Goal: Register for event/course

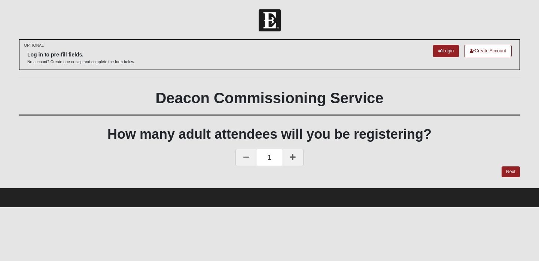
click at [299, 156] on link at bounding box center [293, 157] width 22 height 17
click at [512, 173] on link "Next" at bounding box center [510, 171] width 18 height 11
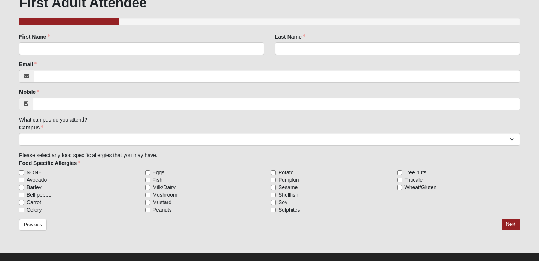
scroll to position [104, 0]
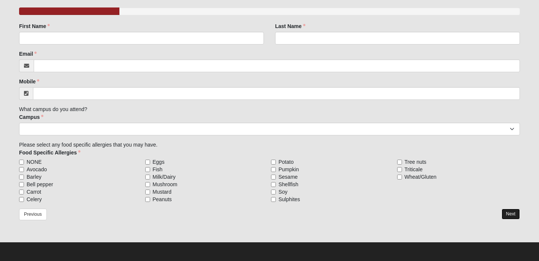
click at [511, 214] on link "Next" at bounding box center [510, 214] width 18 height 11
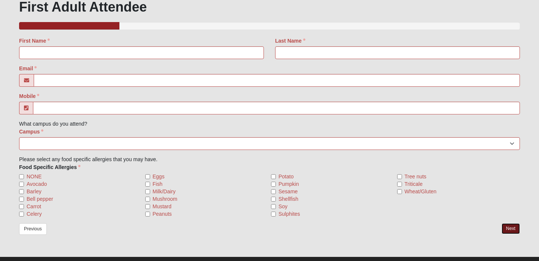
scroll to position [180, 0]
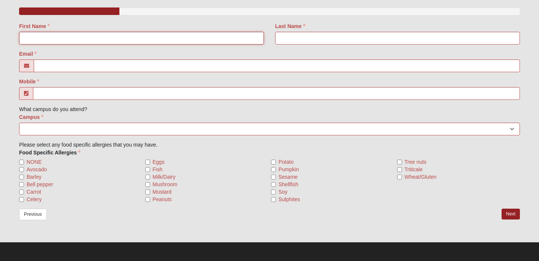
click at [136, 32] on input "First Name" at bounding box center [141, 38] width 245 height 13
type input "[PERSON_NAME]"
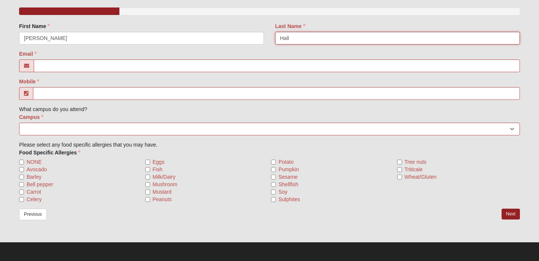
type input "Hall"
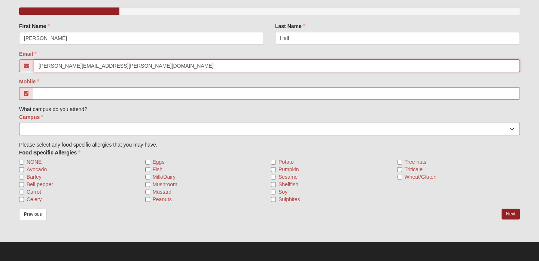
type input "[PERSON_NAME][EMAIL_ADDRESS][PERSON_NAME][DOMAIN_NAME]"
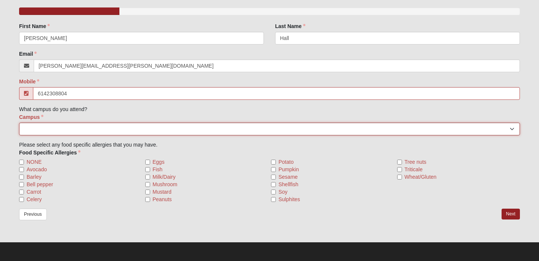
type input "[PHONE_NUMBER]"
select select "17"
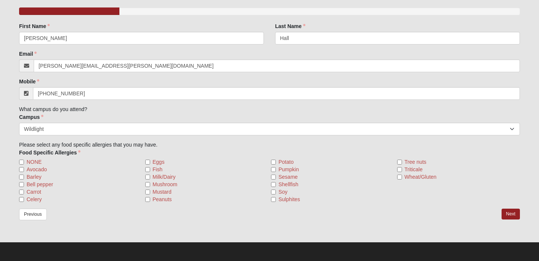
click at [522, 229] on div "OPTIONAL Log in to pre-fill fields. No account? Create one or skip and complete…" at bounding box center [269, 50] width 512 height 382
click at [23, 158] on label "NONE" at bounding box center [80, 161] width 123 height 7
click at [23, 160] on input "NONE" at bounding box center [21, 162] width 5 height 5
checkbox input "true"
click at [506, 213] on link "Next" at bounding box center [510, 214] width 18 height 11
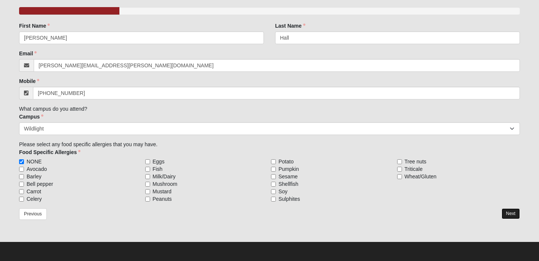
scroll to position [104, 0]
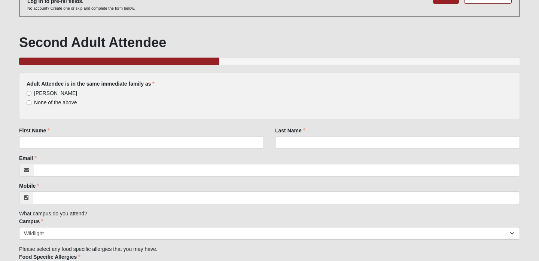
scroll to position [158, 0]
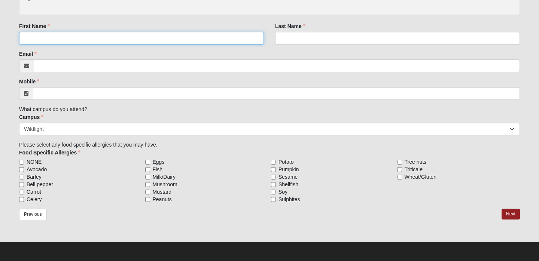
click at [77, 42] on input "First Name" at bounding box center [141, 38] width 245 height 13
type input "Dadsf"
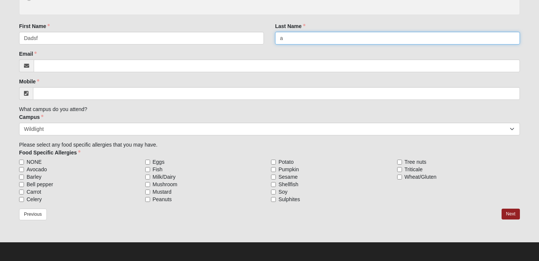
click at [300, 42] on input "a" at bounding box center [397, 38] width 245 height 13
type input "asdfasd"
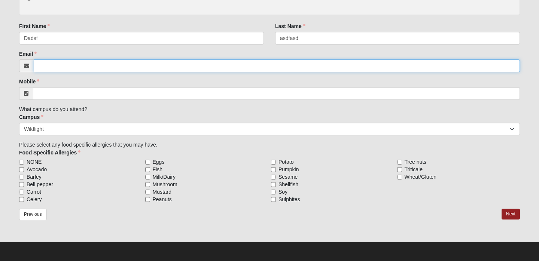
click at [278, 72] on div at bounding box center [269, 65] width 501 height 13
type input "asdasd"
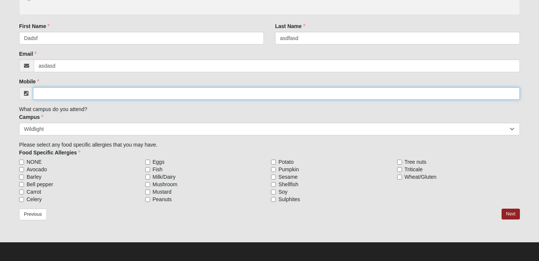
click at [259, 94] on input "Mobile" at bounding box center [276, 93] width 487 height 13
type input "asdfasdf"
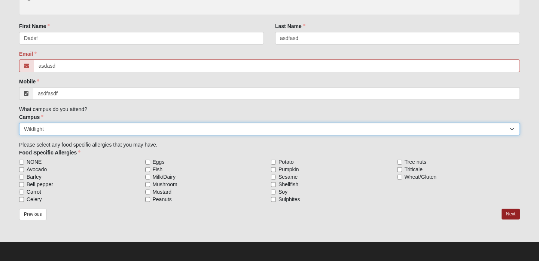
click at [208, 130] on select "[GEOGRAPHIC_DATA] [GEOGRAPHIC_DATA] (Coming Soon) Eleven22 Online [PERSON_NAME]…" at bounding box center [269, 129] width 501 height 13
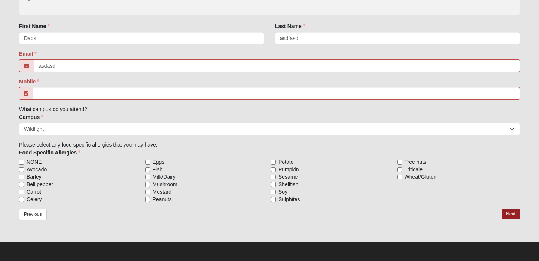
click at [190, 72] on div "Dadsf is in the same immediate family as [PERSON_NAME] None of the above Answer…" at bounding box center [269, 85] width 501 height 235
click at [196, 63] on input "asdasd" at bounding box center [277, 65] width 486 height 13
type input "[EMAIL_ADDRESS][DOMAIN_NAME]"
type input "a"
type input "[PHONE_NUMBER]"
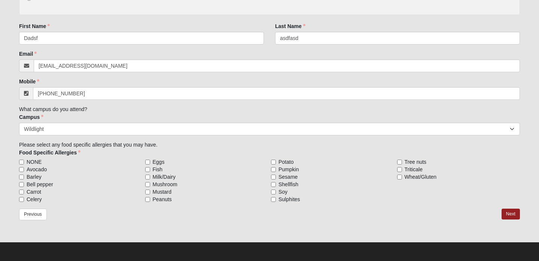
click at [266, 115] on div "Campus [GEOGRAPHIC_DATA] [GEOGRAPHIC_DATA] (Coming Soon) Eleven22 Online [PERSO…" at bounding box center [269, 124] width 501 height 22
click at [22, 160] on input "NONE" at bounding box center [21, 162] width 5 height 5
checkbox input "true"
click at [511, 213] on link "Next" at bounding box center [510, 214] width 18 height 11
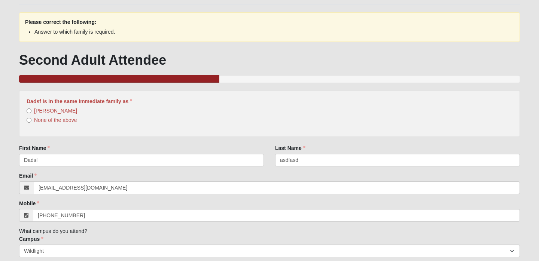
scroll to position [77, 0]
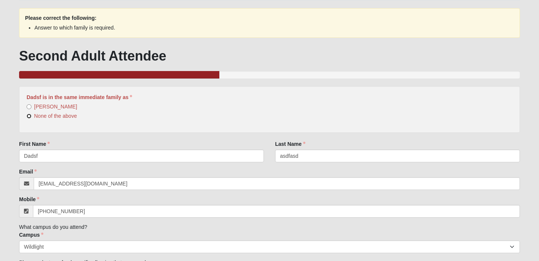
click at [29, 115] on input "None of the above" at bounding box center [29, 116] width 5 height 5
radio input "true"
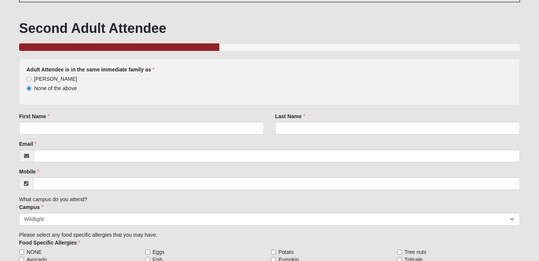
scroll to position [69, 0]
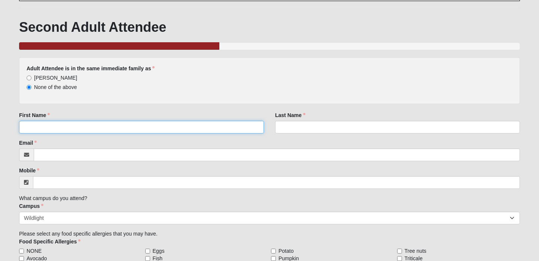
click at [30, 128] on input "First Name" at bounding box center [141, 127] width 245 height 13
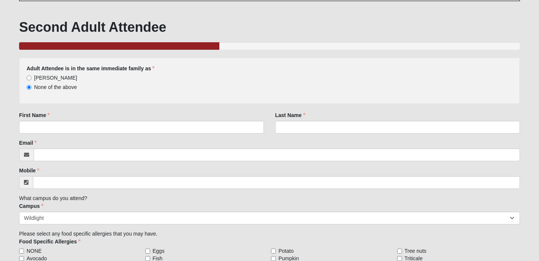
click at [56, 103] on div "Adult Attendee is in the same immediate family as [PERSON_NAME] None of the abo…" at bounding box center [269, 80] width 501 height 47
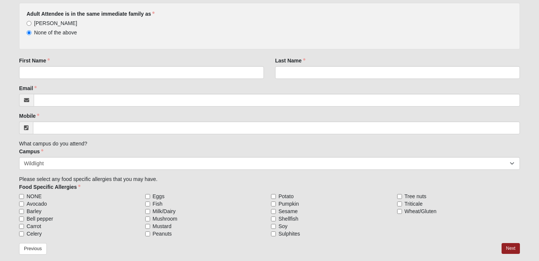
scroll to position [158, 0]
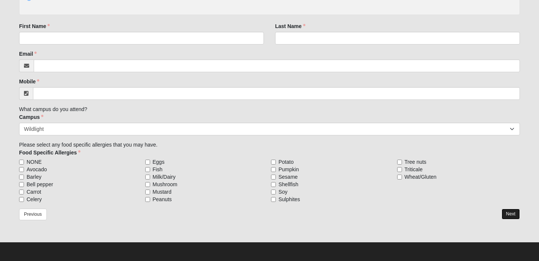
click at [512, 213] on link "Next" at bounding box center [510, 214] width 18 height 11
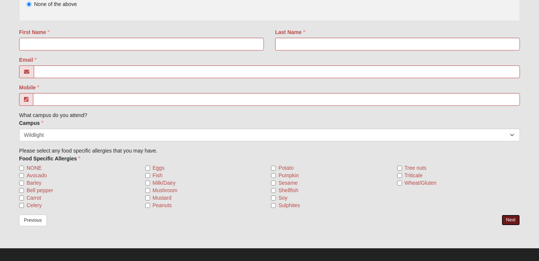
scroll to position [226, 0]
